Goal: Task Accomplishment & Management: Manage account settings

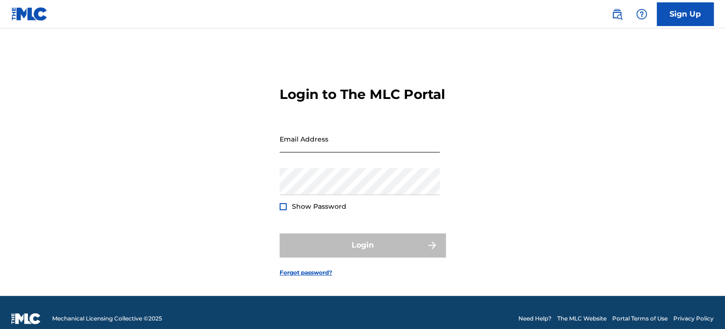
click at [315, 146] on input "Email Address" at bounding box center [360, 139] width 160 height 27
type input "[EMAIL_ADDRESS][DOMAIN_NAME]"
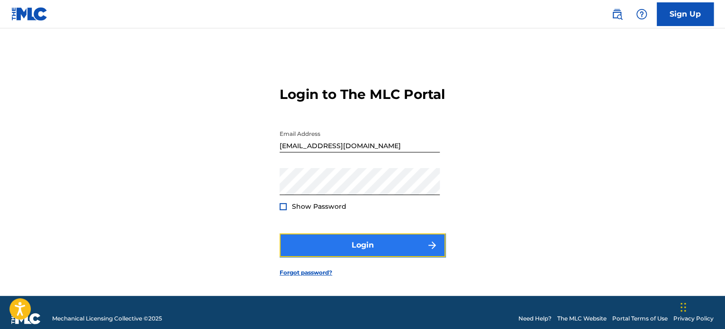
click at [343, 257] on button "Login" at bounding box center [363, 246] width 166 height 24
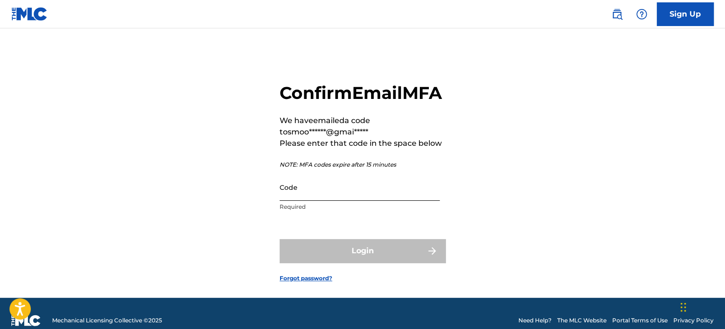
click at [320, 201] on input "Code" at bounding box center [360, 187] width 160 height 27
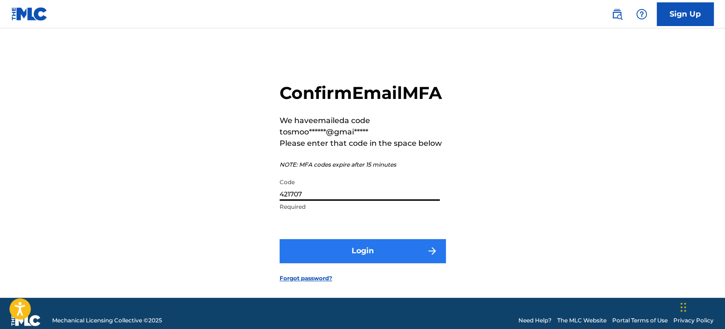
type input "421707"
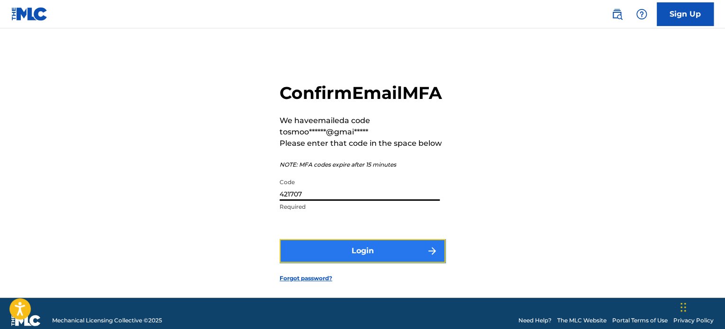
click at [332, 263] on button "Login" at bounding box center [363, 251] width 166 height 24
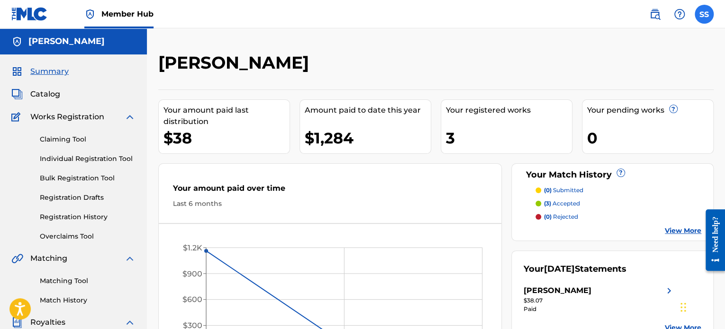
click at [708, 14] on label at bounding box center [704, 14] width 19 height 19
click at [704, 14] on input "SS [PERSON_NAME] [EMAIL_ADDRESS][DOMAIN_NAME] Notification Preferences Profile …" at bounding box center [704, 14] width 0 height 0
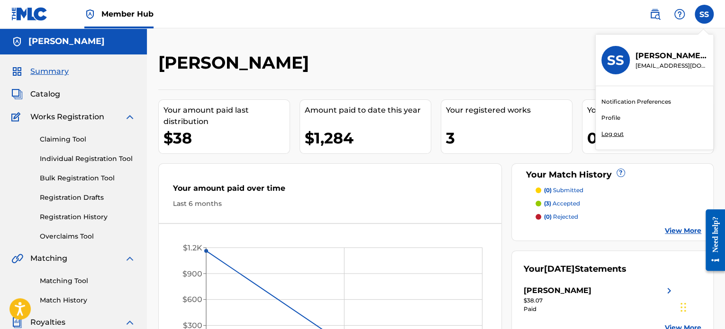
click at [607, 135] on p "Log out" at bounding box center [612, 134] width 22 height 9
click at [704, 14] on input "SS [PERSON_NAME] [EMAIL_ADDRESS][DOMAIN_NAME] Notification Preferences Profile …" at bounding box center [704, 14] width 0 height 0
